Goal: Book appointment/travel/reservation

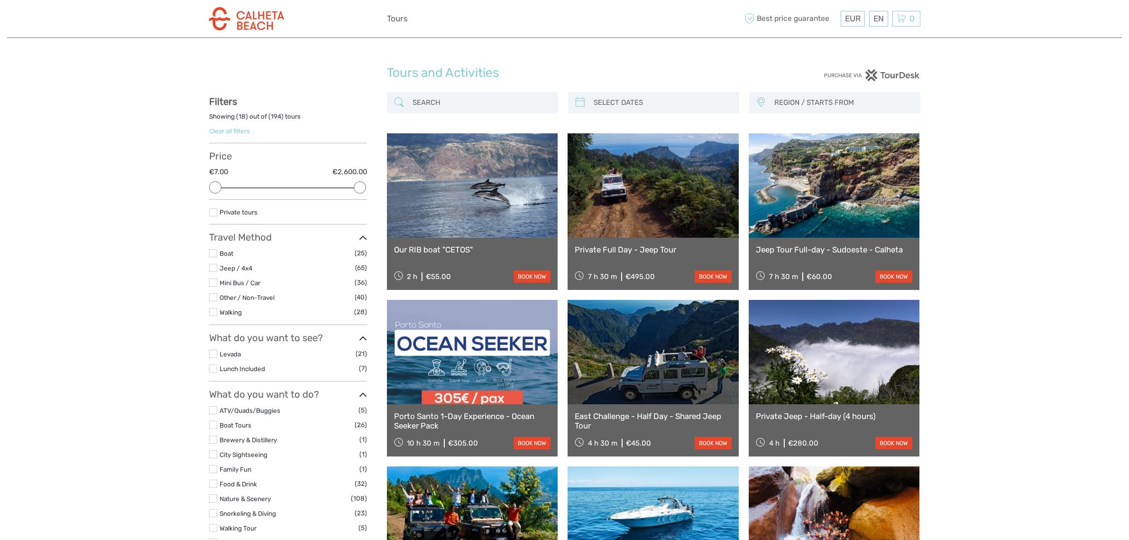
select select
click at [465, 102] on input "search" at bounding box center [481, 102] width 145 height 17
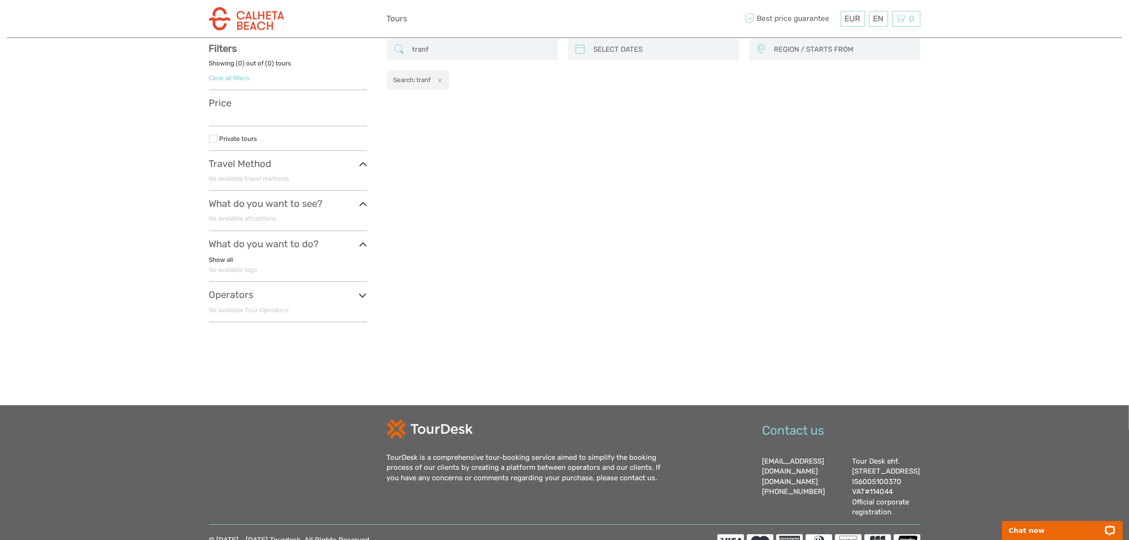
scroll to position [54, 0]
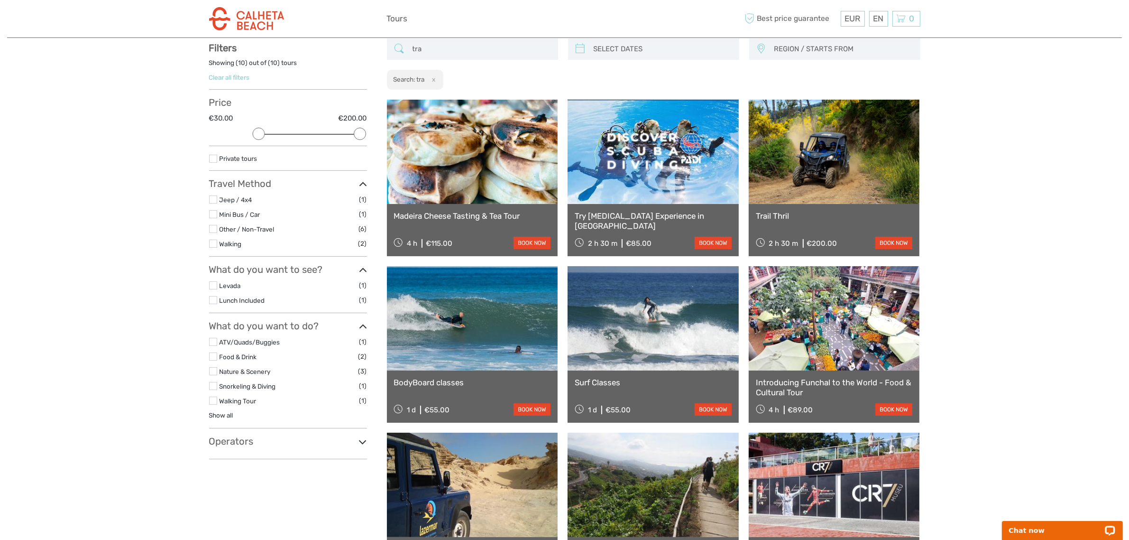
type input "tra"
click at [437, 81] on button "x" at bounding box center [432, 79] width 13 height 10
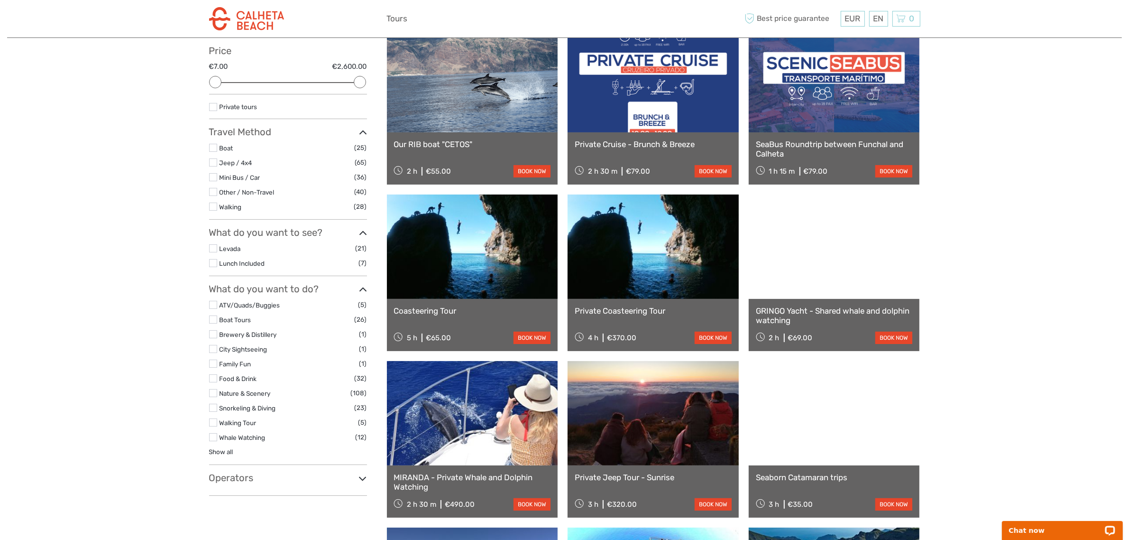
scroll to position [291, 0]
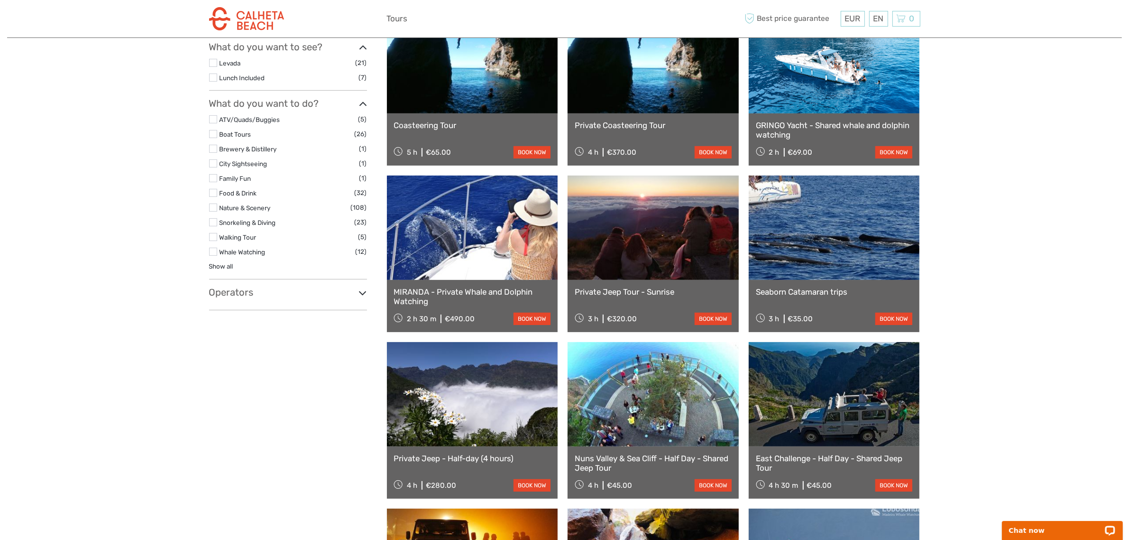
click at [363, 292] on icon at bounding box center [363, 292] width 8 height 13
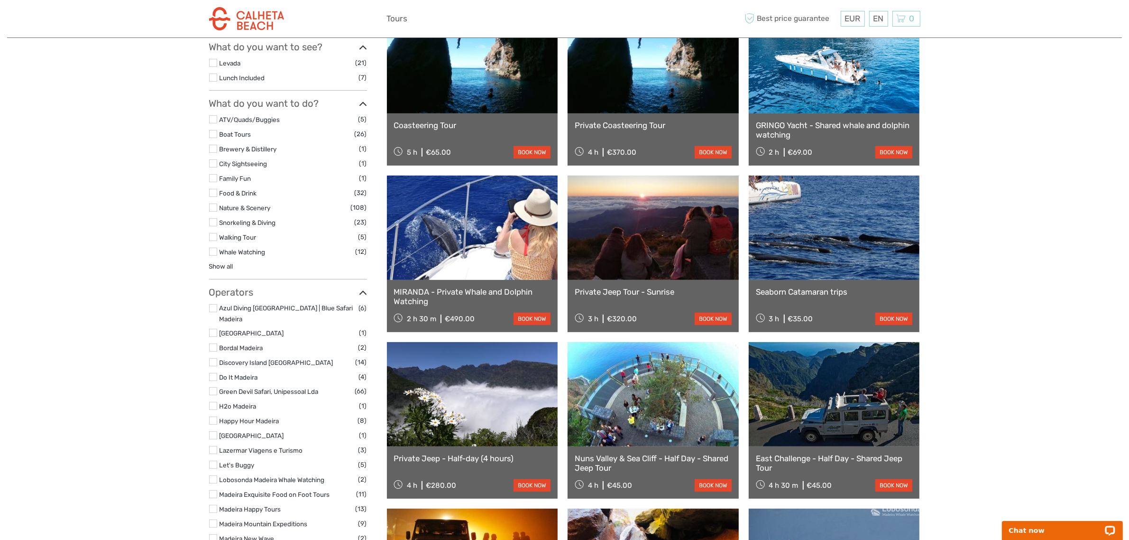
click at [213, 416] on label at bounding box center [213, 420] width 8 height 8
click at [0, 0] on input "checkbox" at bounding box center [0, 0] width 0 height 0
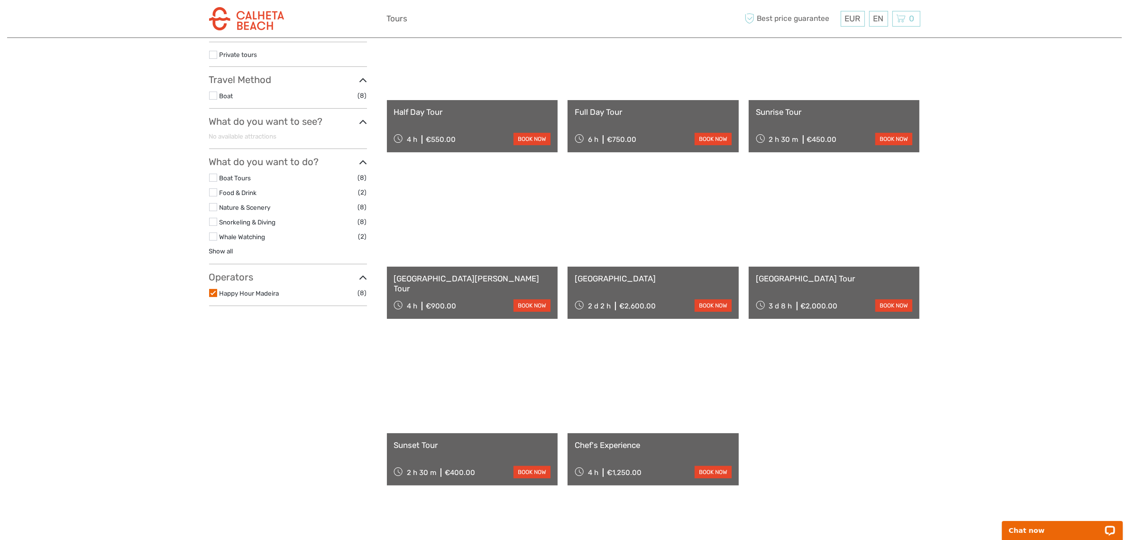
scroll to position [350, 0]
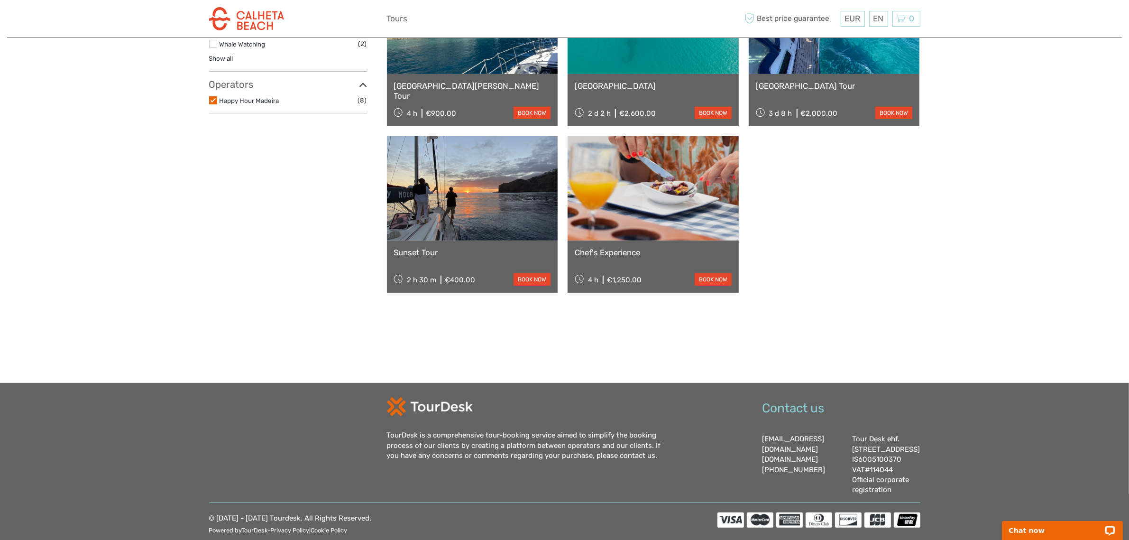
click at [632, 226] on link at bounding box center [653, 188] width 171 height 104
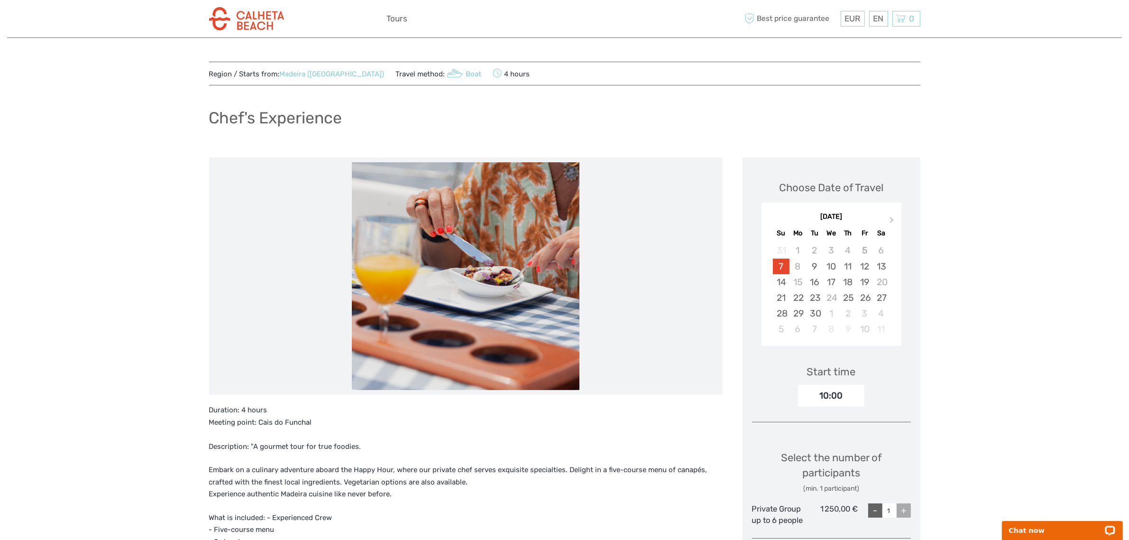
drag, startPoint x: 42, startPoint y: 0, endPoint x: 100, endPoint y: 202, distance: 209.7
click at [100, 202] on div "Region / Starts from: Madeira (Funchal) Travel method: Boat 4 hours Chef's Expe…" at bounding box center [564, 504] width 1115 height 1009
